Goal: Ask a question

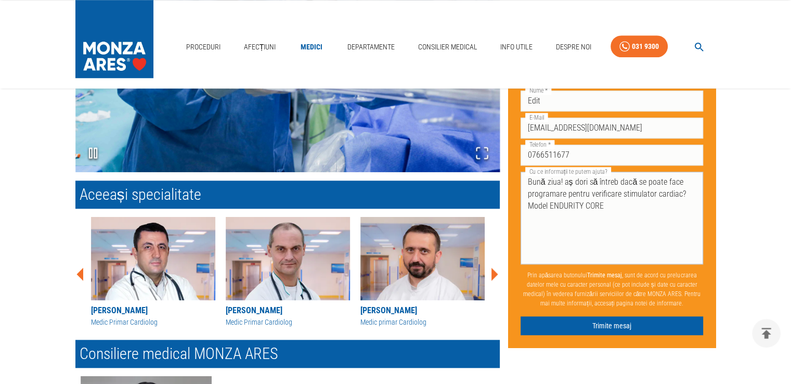
click at [619, 217] on textarea "Bună ziua! aș dori să întreb dacă se poate face programare pentru verificare st…" at bounding box center [612, 218] width 168 height 84
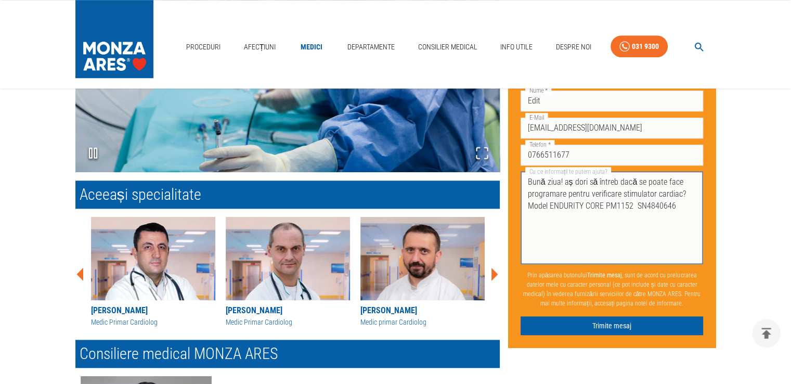
click at [680, 208] on textarea "Bună ziua! aș dori să întreb dacă se poate face programare pentru verificare st…" at bounding box center [612, 218] width 168 height 84
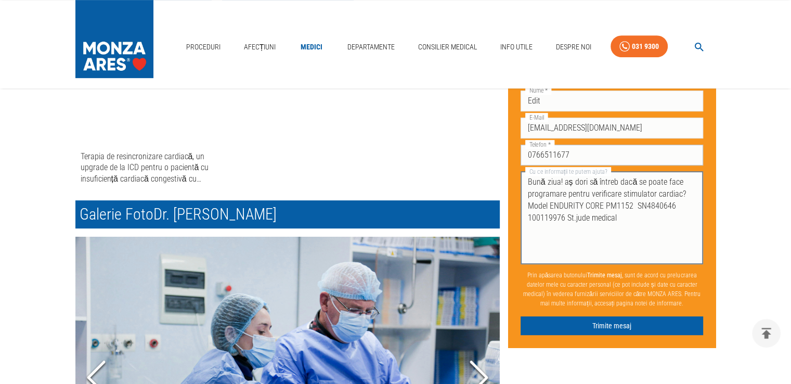
scroll to position [468, 0]
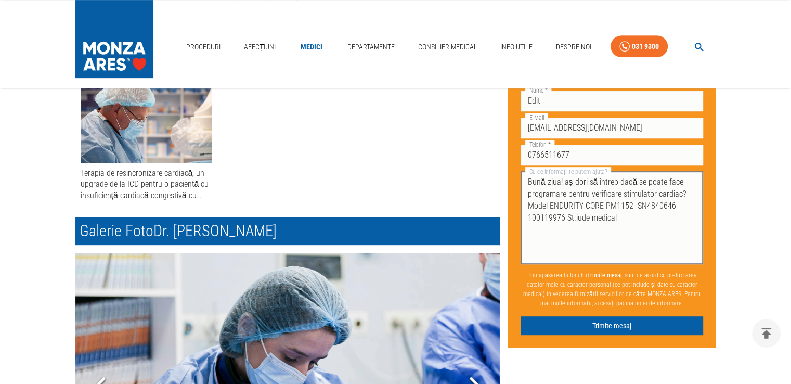
type textarea "Bună ziua! aș dori să întreb dacă se poate face programare pentru verificare st…"
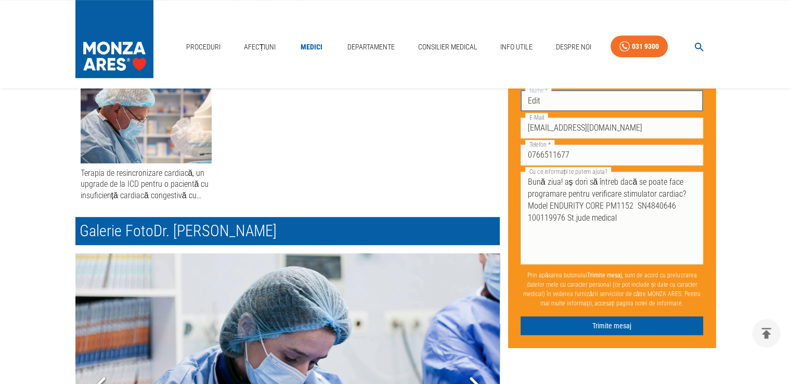
click at [580, 99] on input "Edit" at bounding box center [611, 100] width 183 height 21
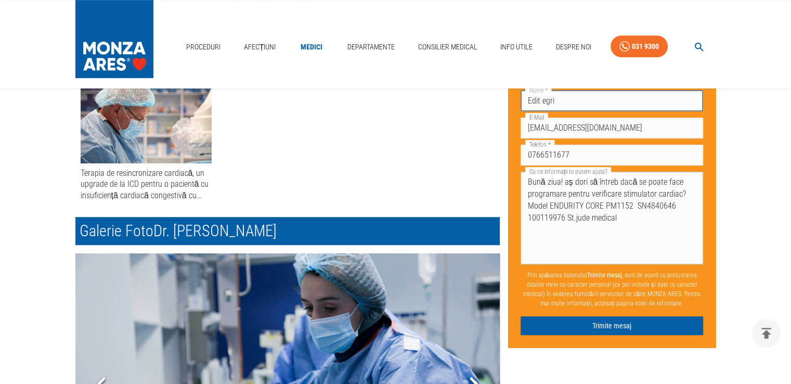
type input "Edit egri"
click at [635, 229] on textarea "Bună ziua! aș dori să întreb dacă se poate face programare pentru verificare st…" at bounding box center [612, 218] width 168 height 84
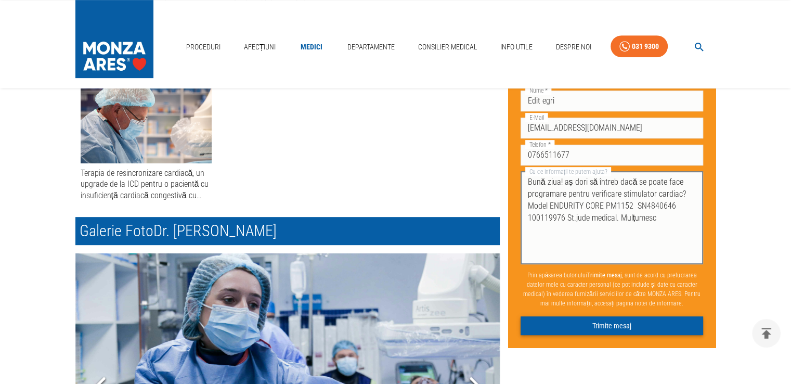
type textarea "Bună ziua! aș dori să întreb dacă se poate face programare pentru verificare st…"
click at [636, 321] on button "Trimite mesaj" at bounding box center [611, 325] width 183 height 19
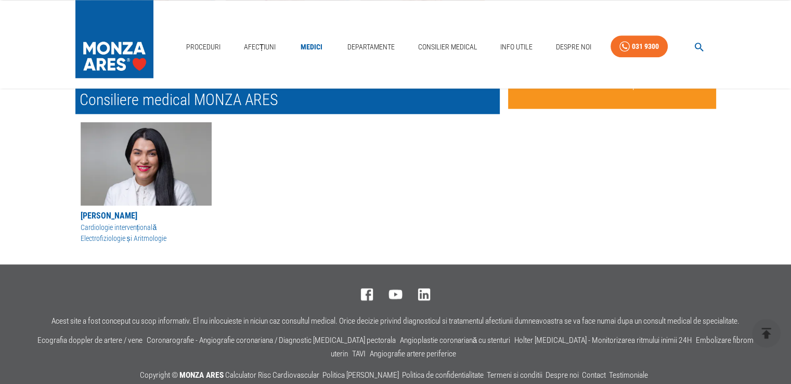
scroll to position [1168, 0]
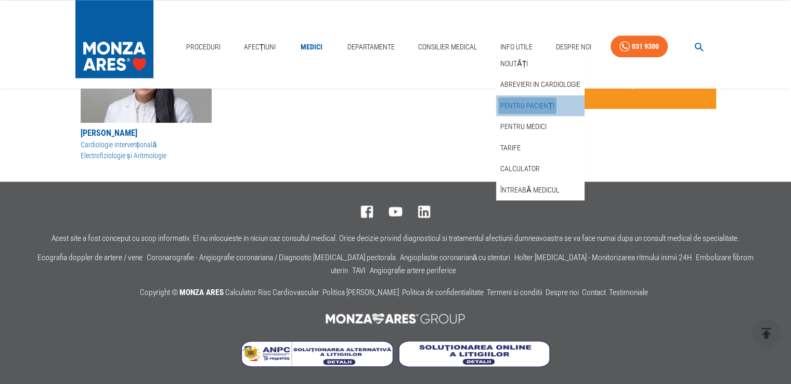
click at [522, 104] on link "Pentru pacienți" at bounding box center [527, 105] width 58 height 17
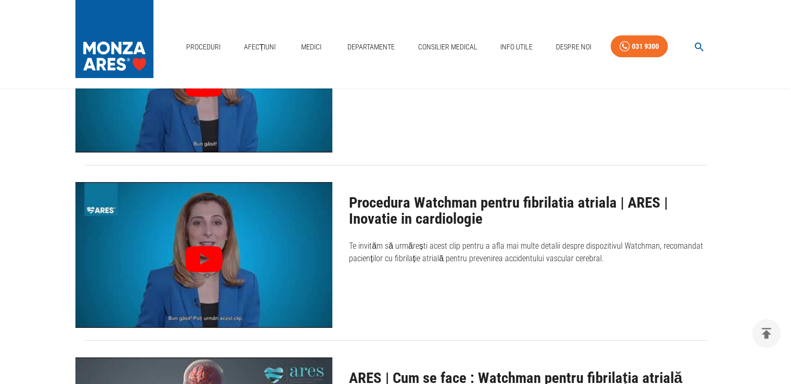
scroll to position [4159, 0]
